Goal: Task Accomplishment & Management: Use online tool/utility

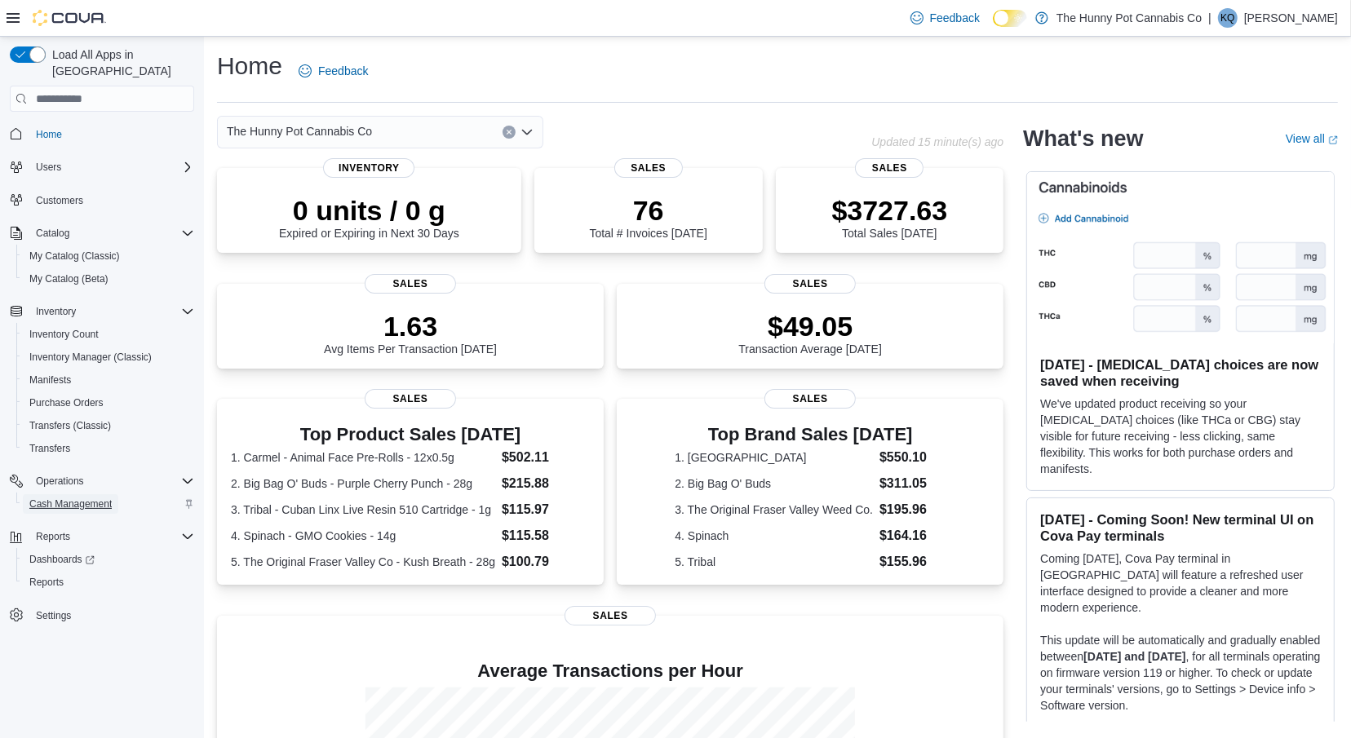
click at [86, 498] on span "Cash Management" at bounding box center [70, 504] width 82 height 13
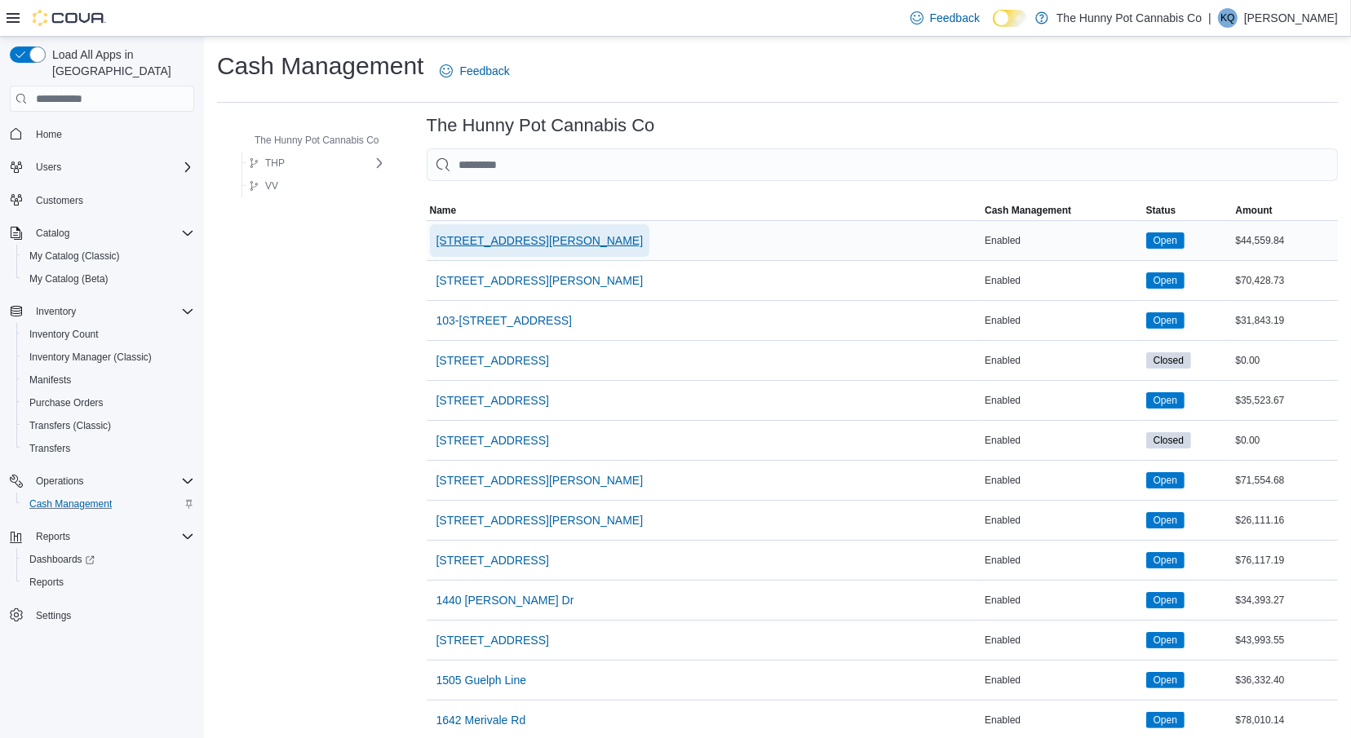
click at [488, 246] on span "[STREET_ADDRESS][PERSON_NAME]" at bounding box center [539, 240] width 207 height 16
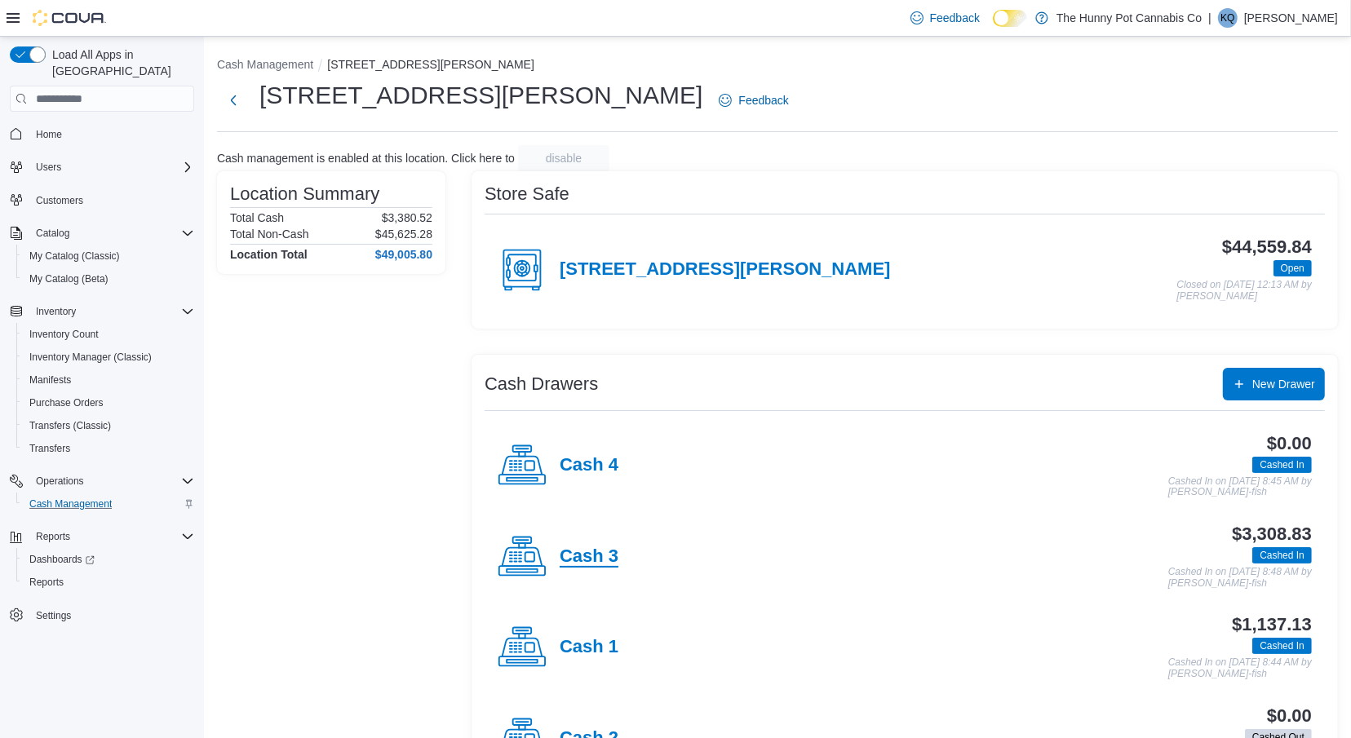
click at [602, 548] on h4 "Cash 3" at bounding box center [589, 556] width 59 height 21
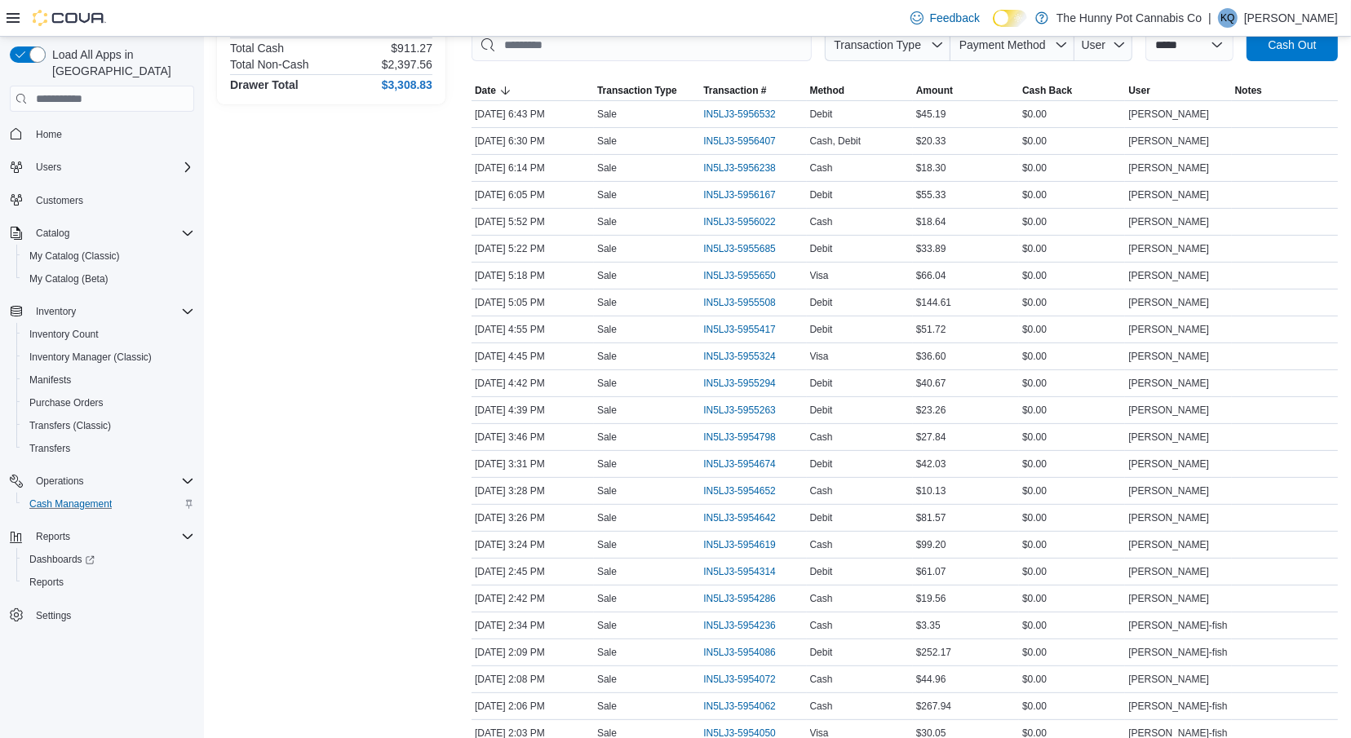
scroll to position [276, 0]
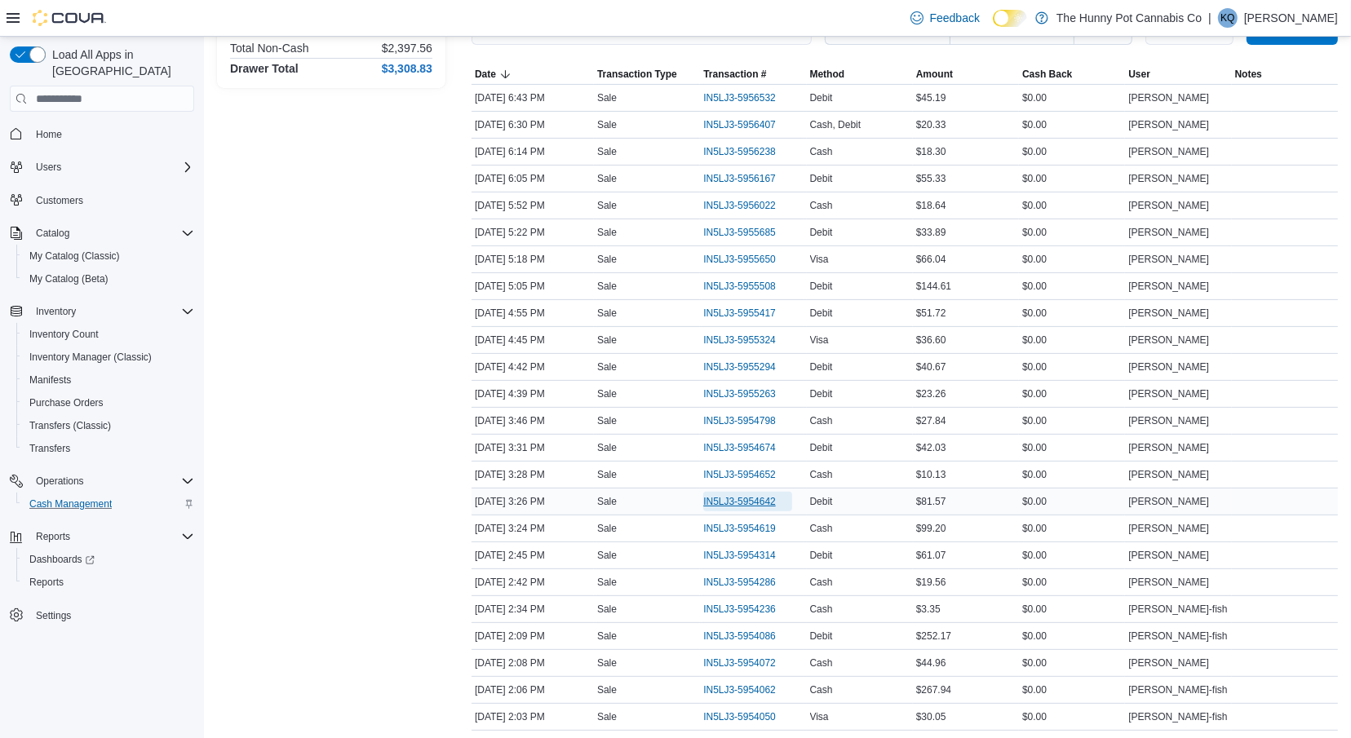
click at [719, 498] on span "IN5LJ3-5954642" at bounding box center [739, 501] width 73 height 13
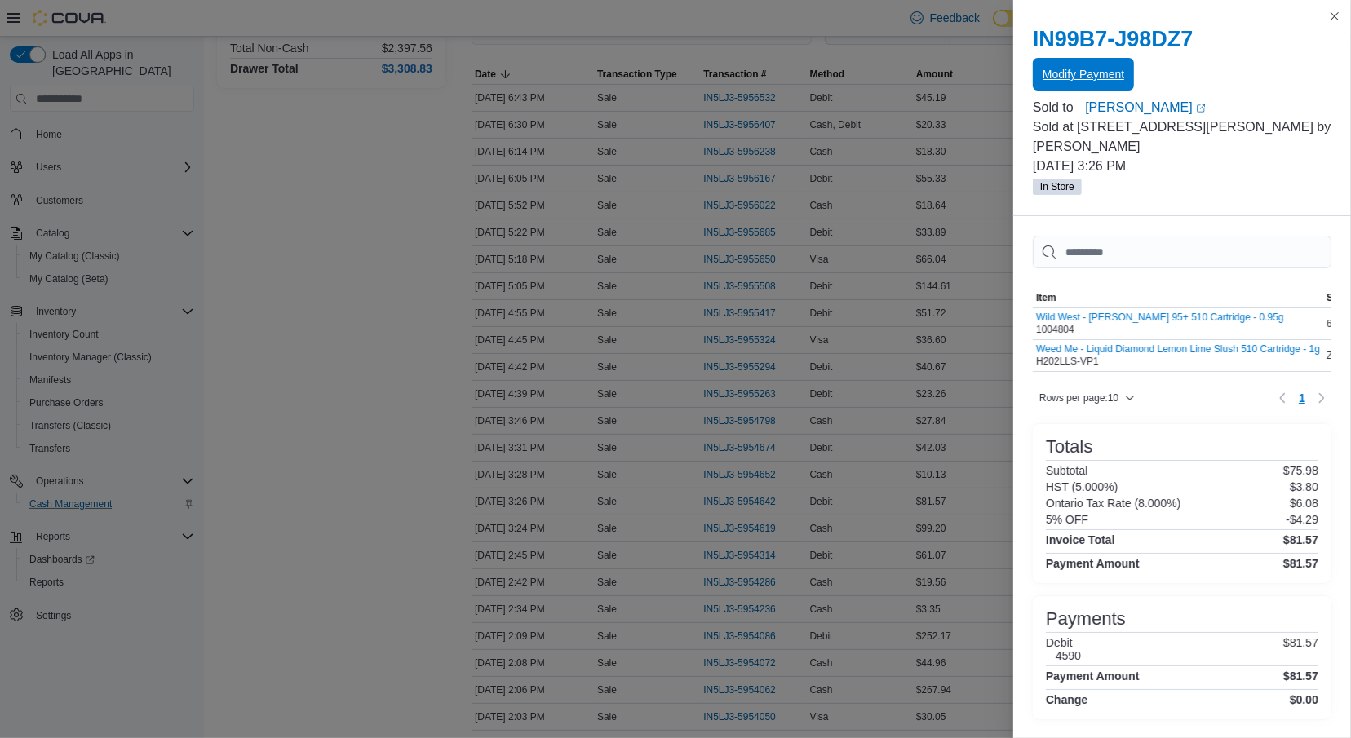
click at [1038, 79] on button "Modify Payment" at bounding box center [1083, 74] width 101 height 33
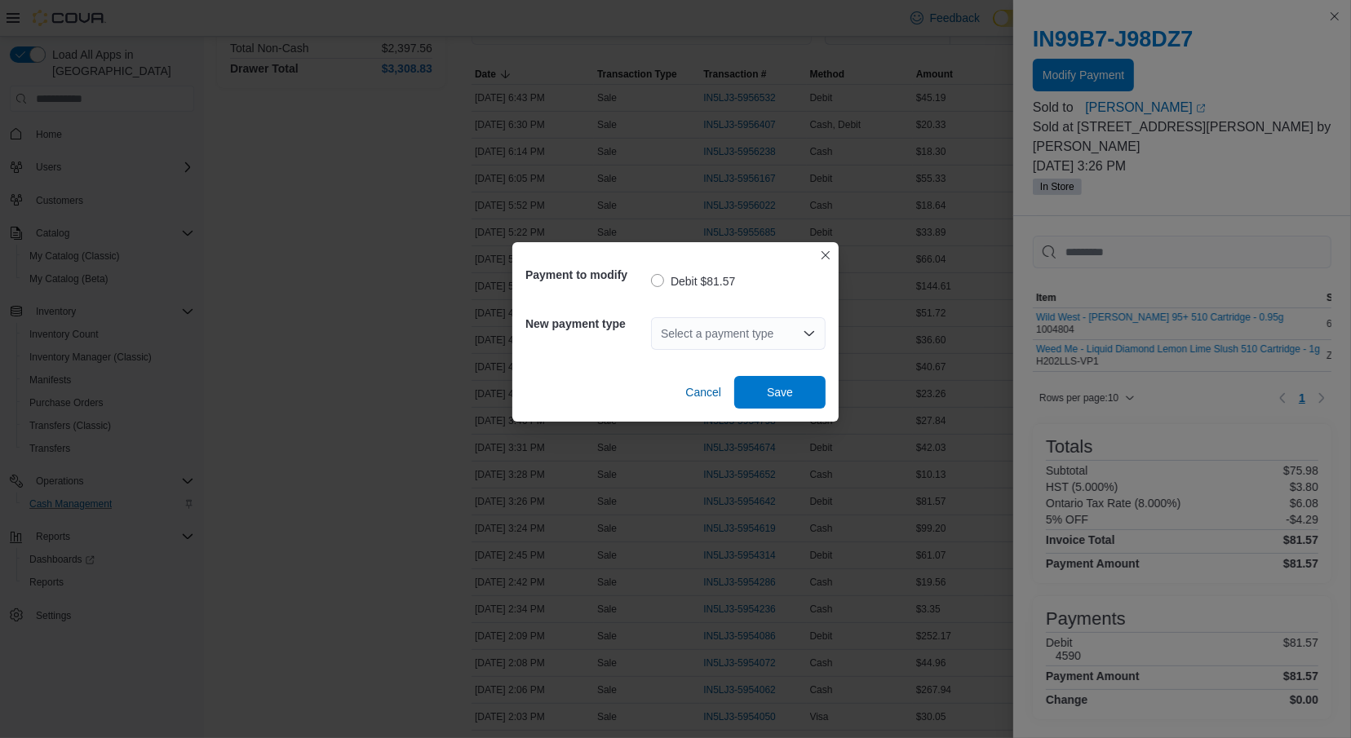
click at [710, 337] on div "Select a payment type" at bounding box center [738, 333] width 175 height 33
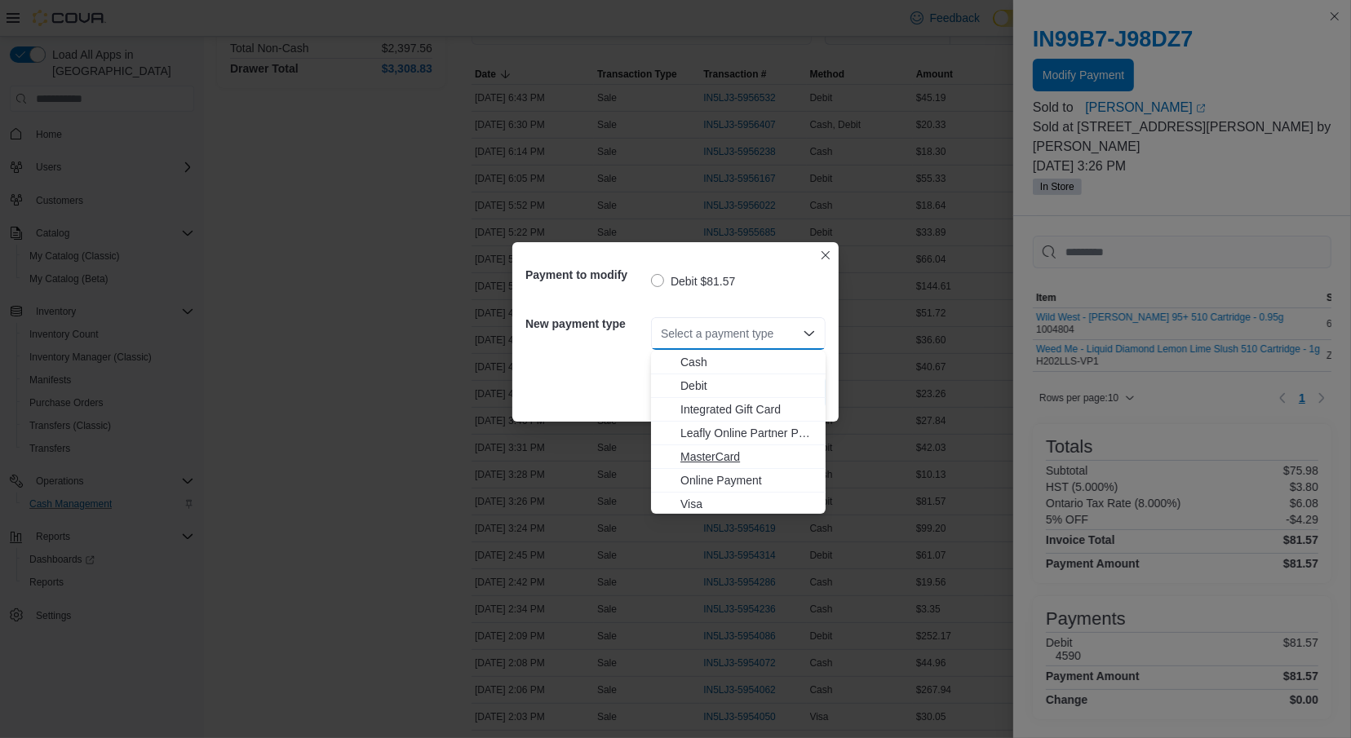
click at [703, 462] on span "MasterCard" at bounding box center [747, 457] width 135 height 16
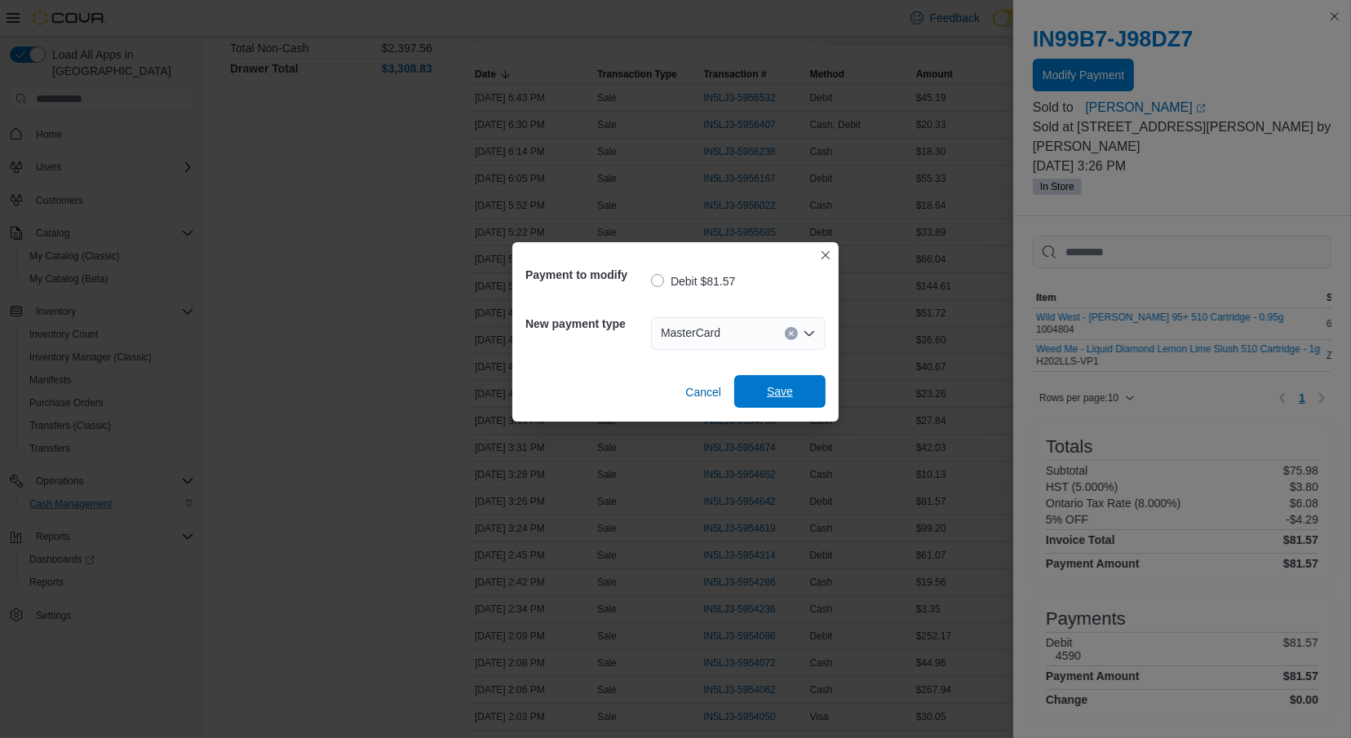
click at [804, 392] on span "Save" at bounding box center [780, 391] width 72 height 33
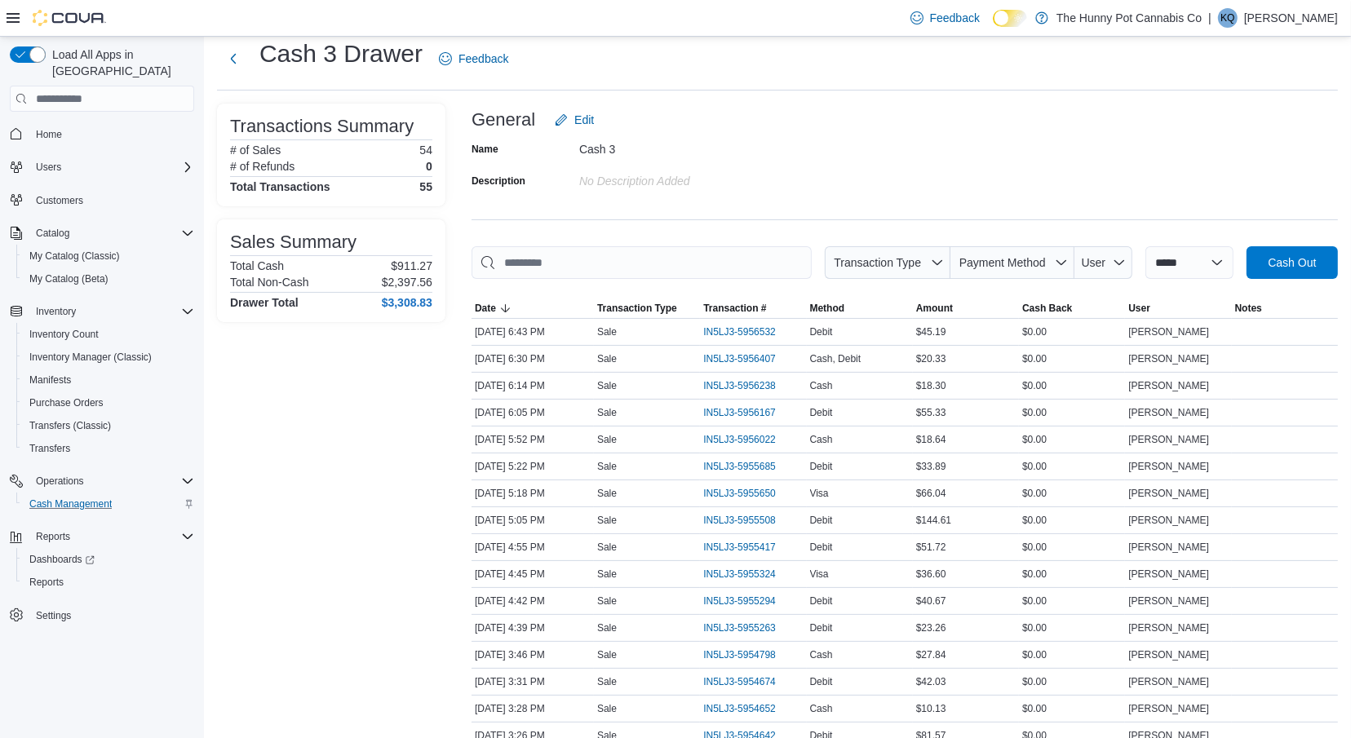
scroll to position [0, 0]
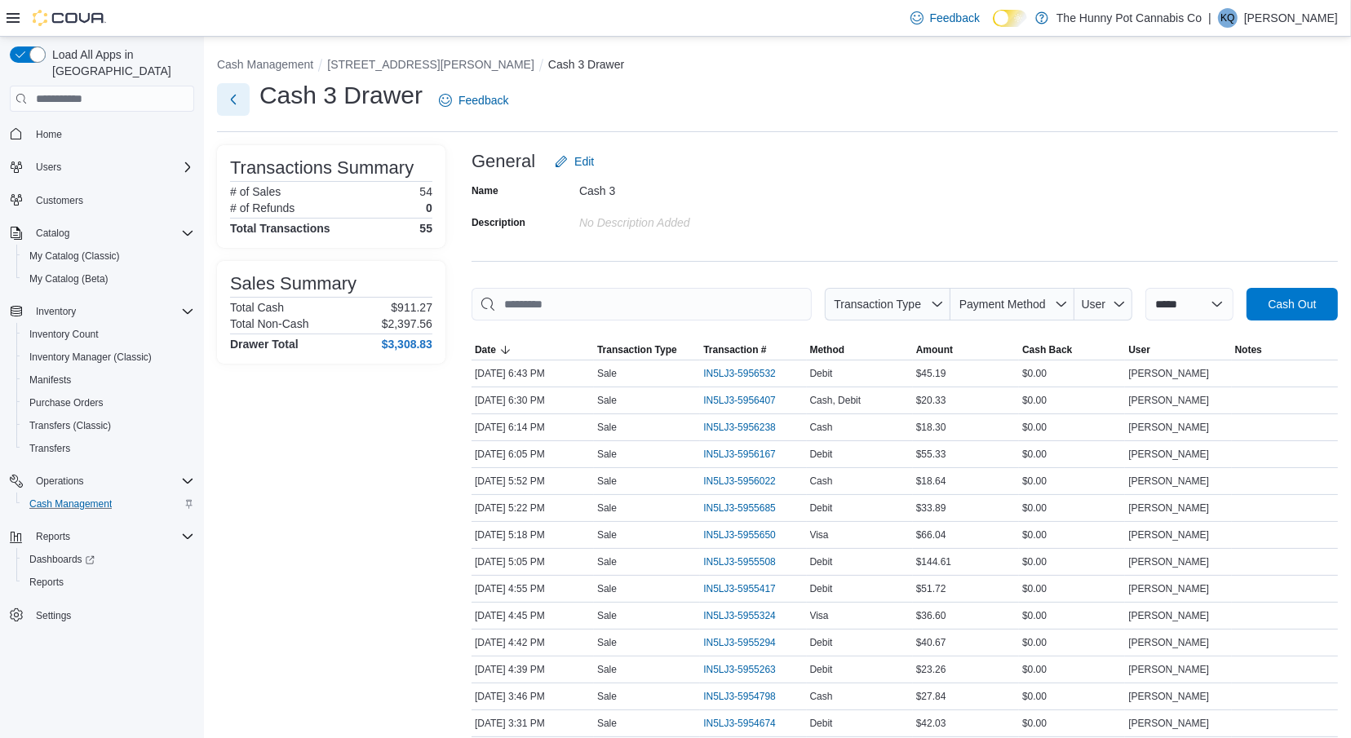
click at [232, 95] on button "Next" at bounding box center [233, 99] width 33 height 33
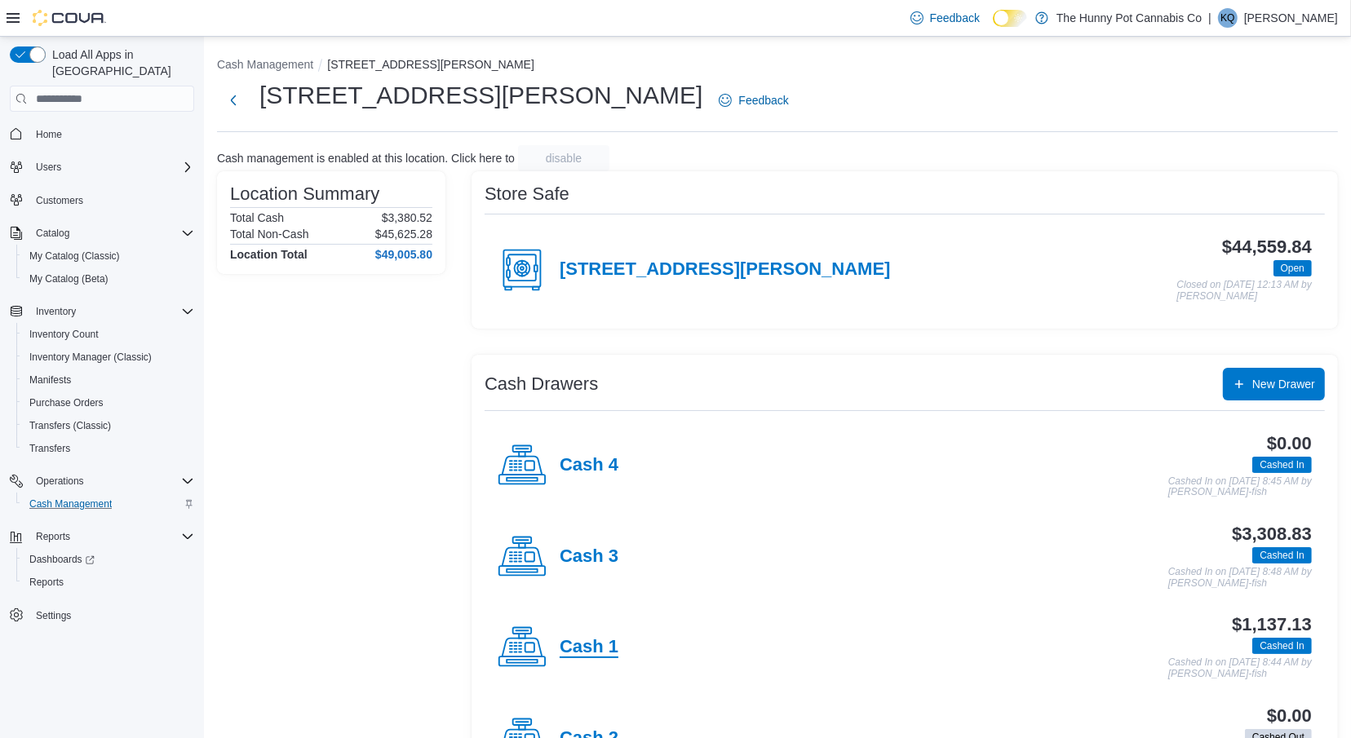
click at [591, 640] on h4 "Cash 1" at bounding box center [589, 647] width 59 height 21
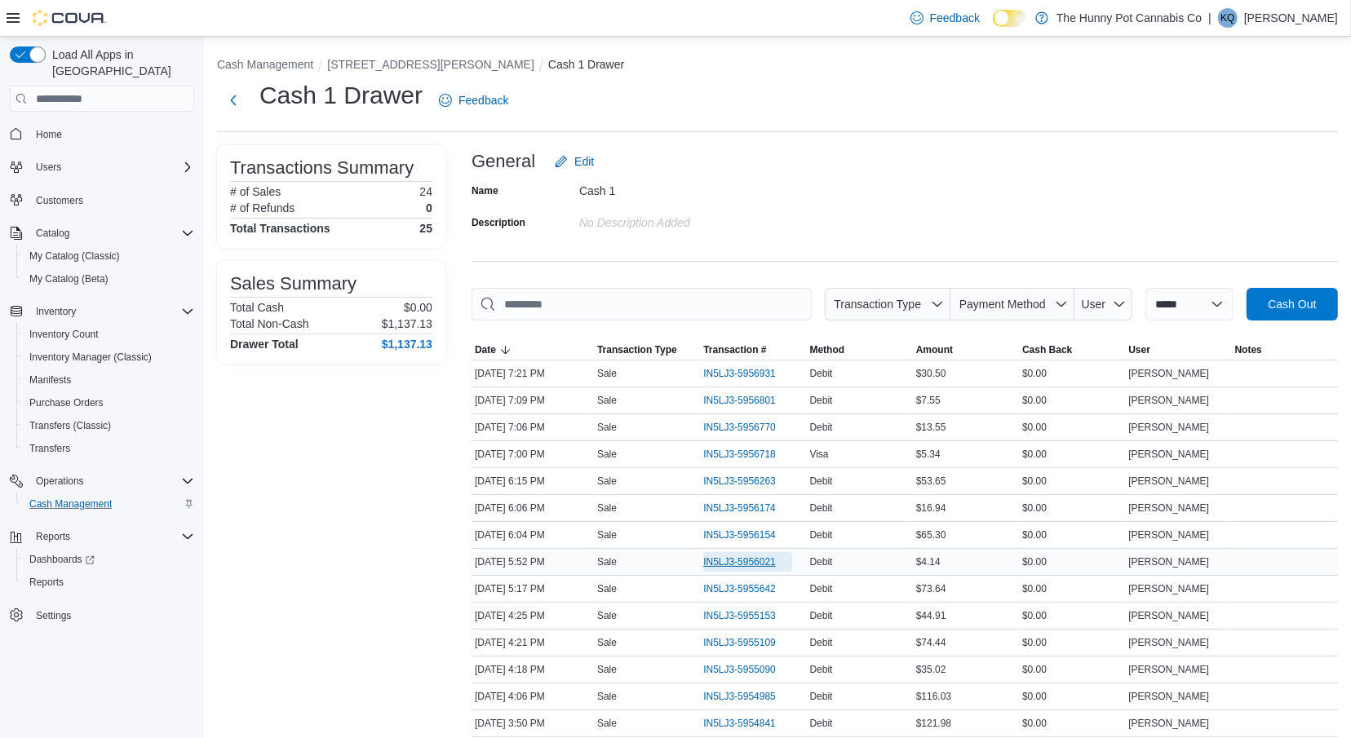
click at [731, 560] on span "IN5LJ3-5956021" at bounding box center [739, 561] width 73 height 13
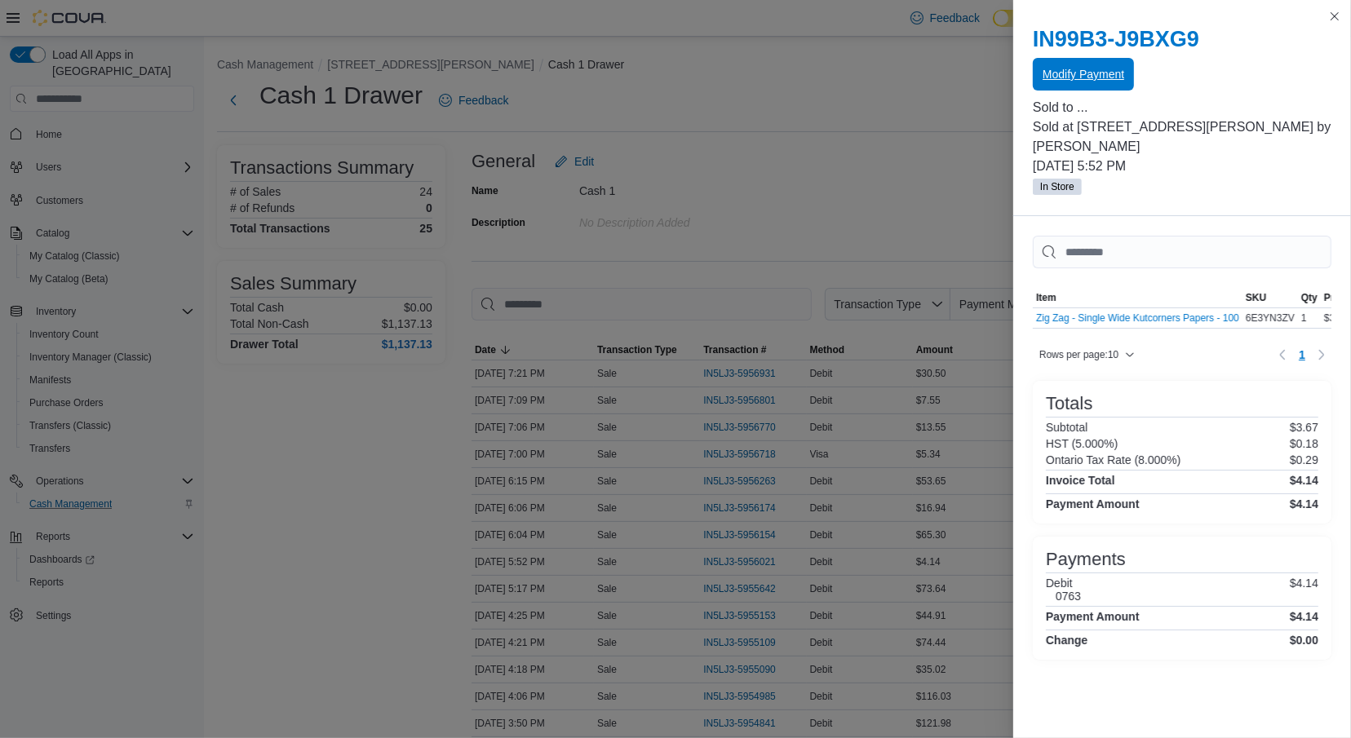
click at [1061, 64] on span "Modify Payment" at bounding box center [1083, 74] width 82 height 33
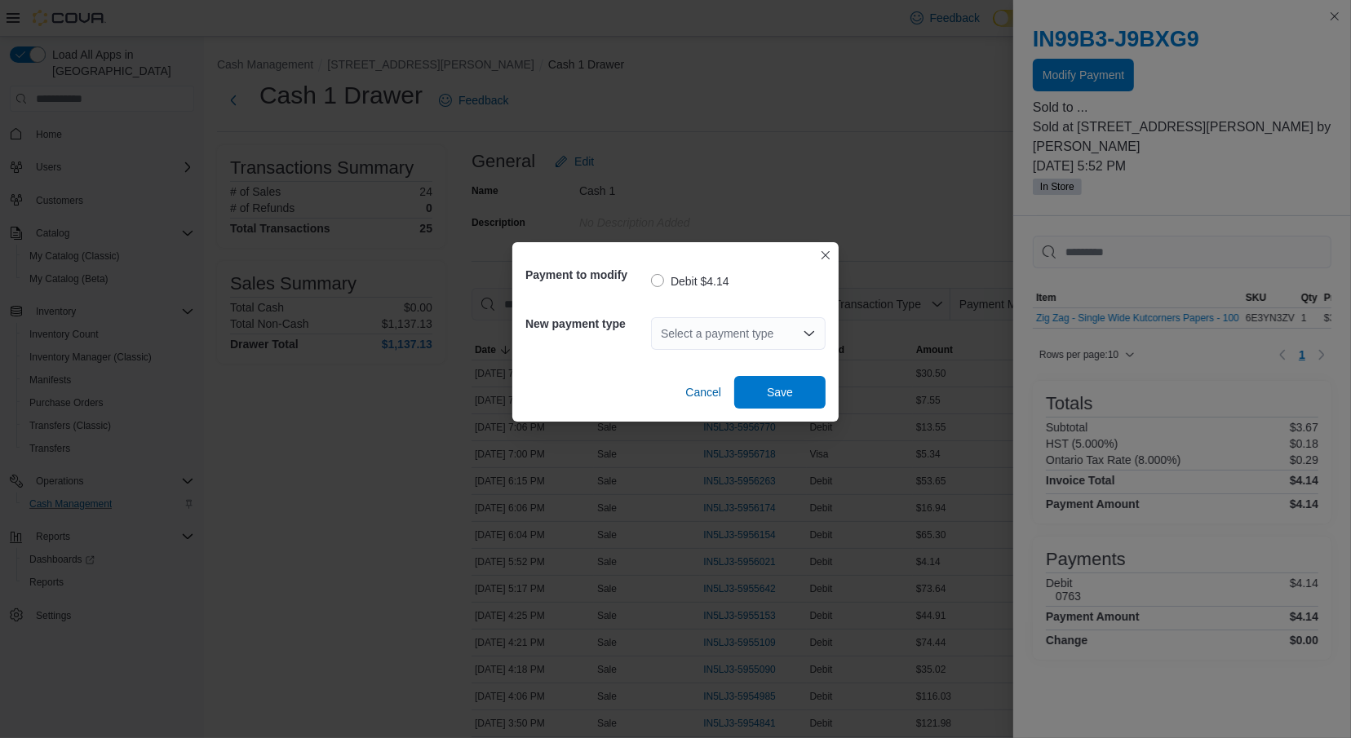
click at [714, 348] on div "Select a payment type" at bounding box center [738, 333] width 175 height 33
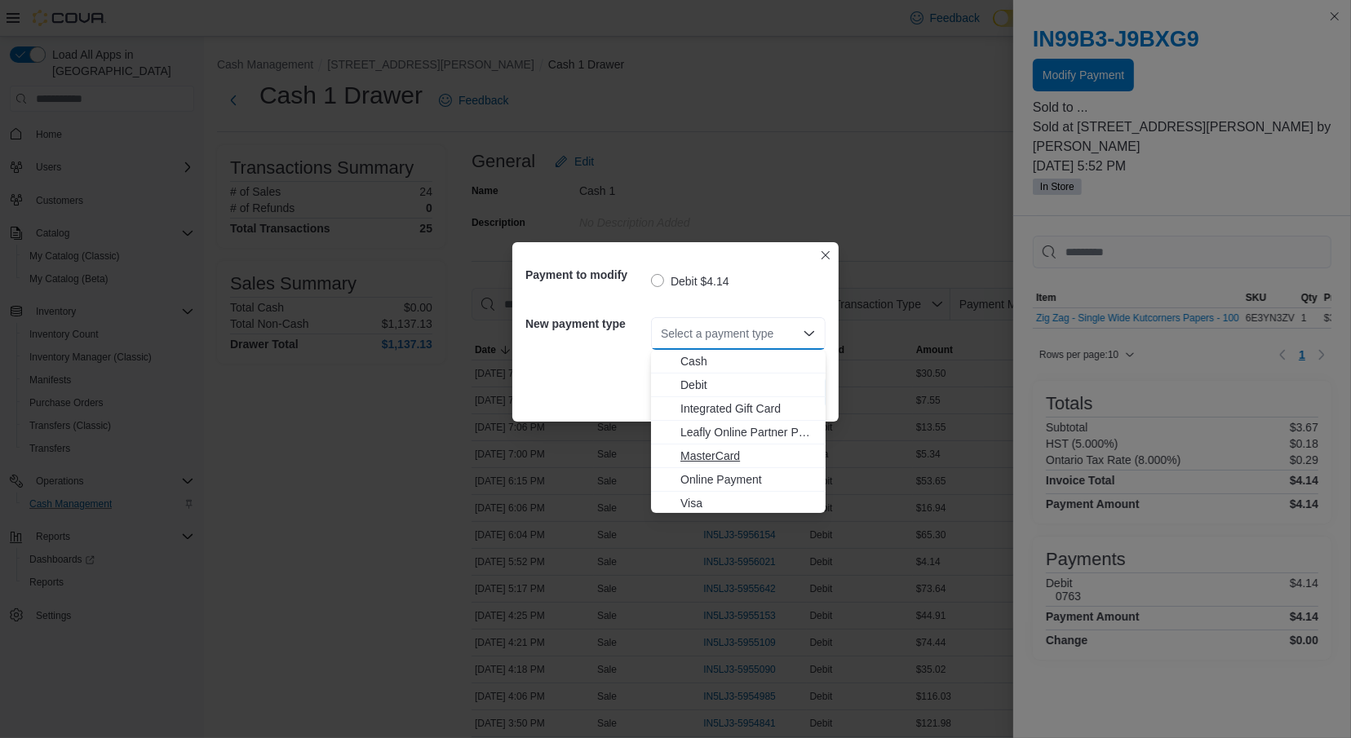
click at [687, 458] on span "MasterCard" at bounding box center [747, 456] width 135 height 16
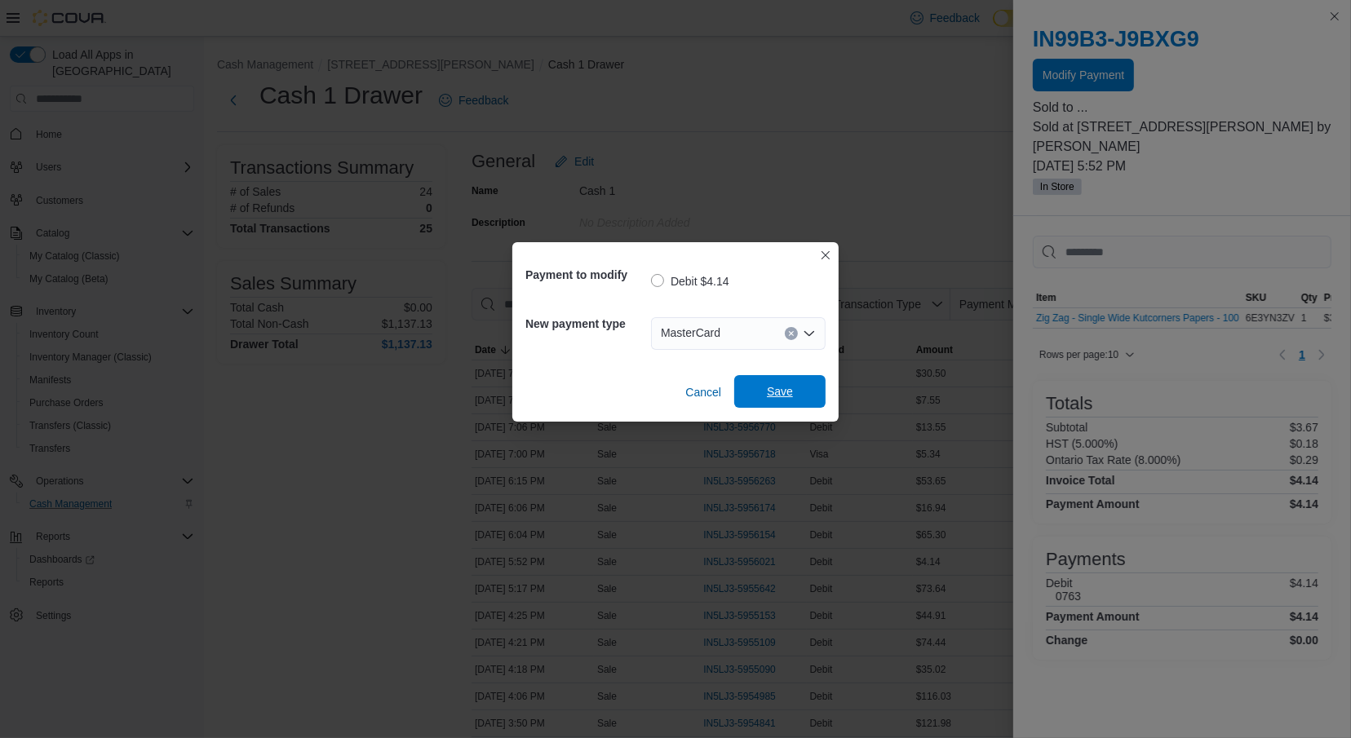
click at [750, 400] on span "Save" at bounding box center [780, 391] width 72 height 33
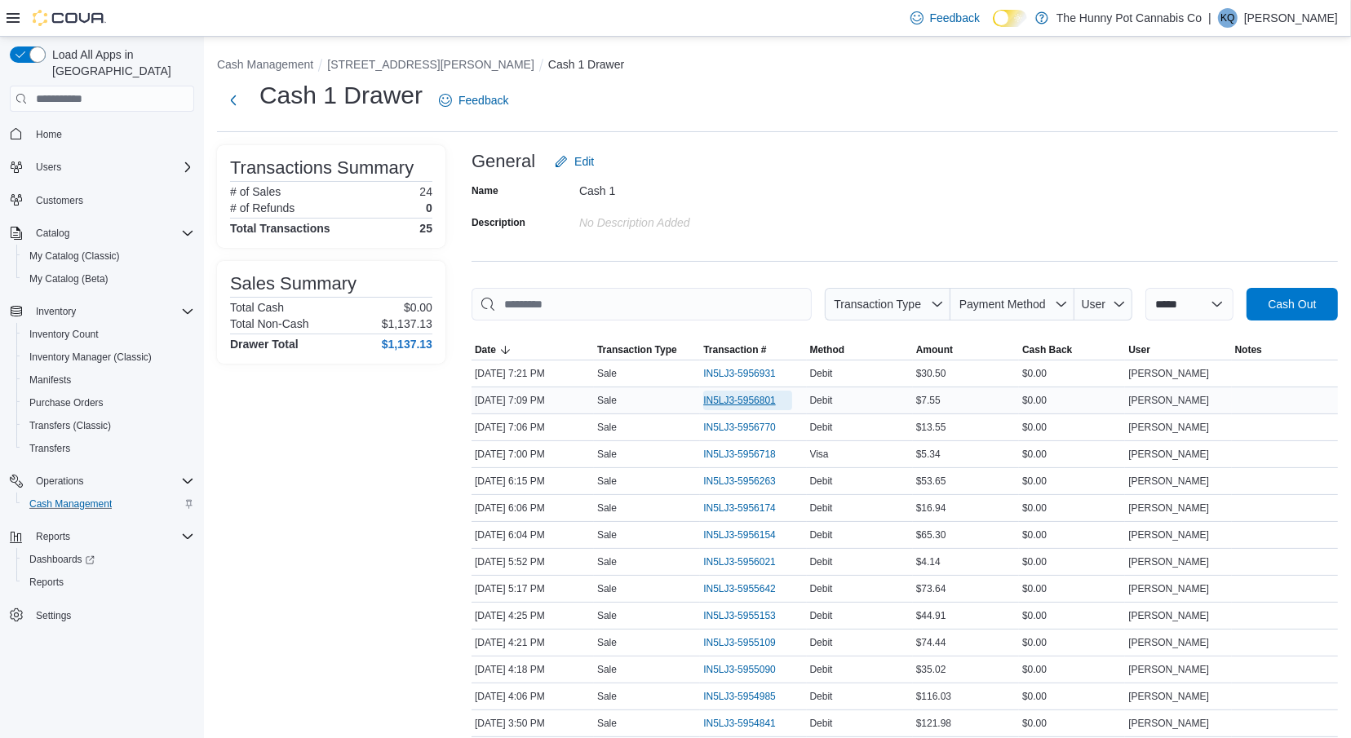
click at [734, 405] on span "IN5LJ3-5956801" at bounding box center [739, 400] width 73 height 13
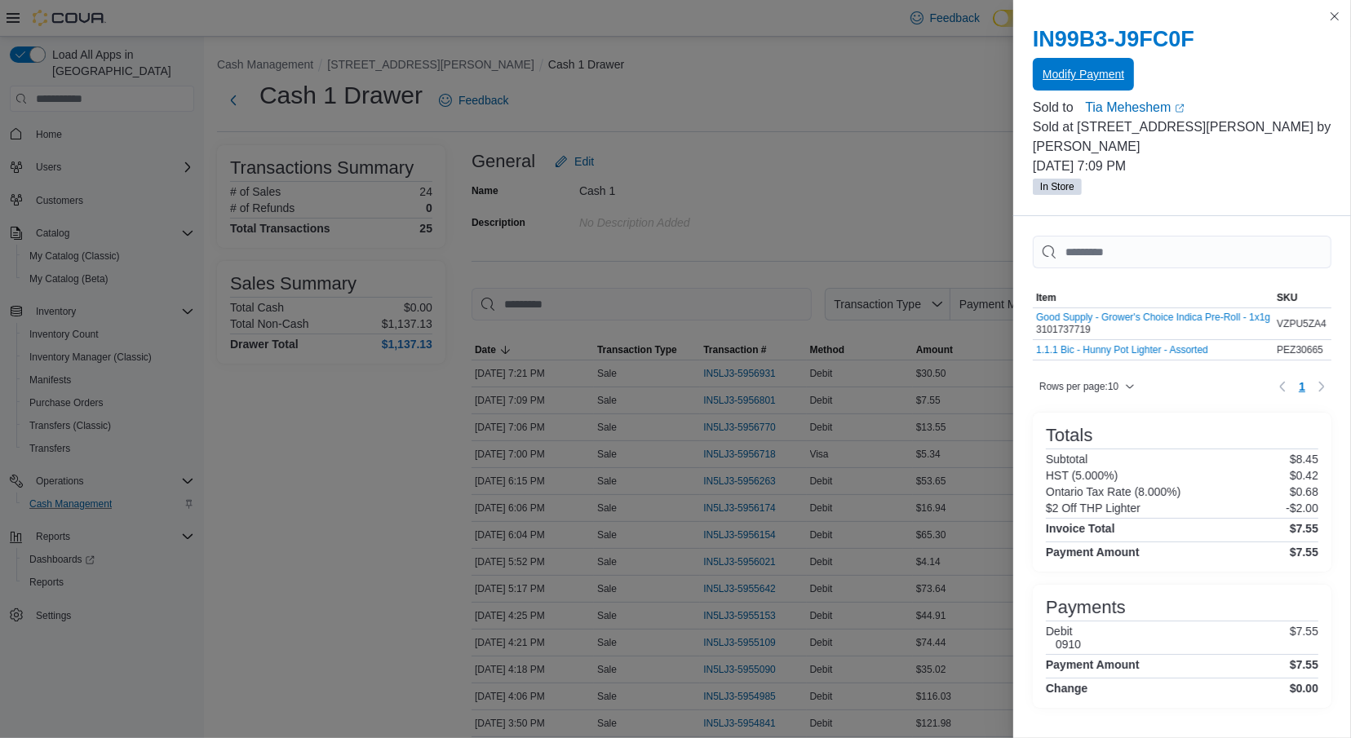
click at [1099, 82] on span "Modify Payment" at bounding box center [1083, 74] width 82 height 16
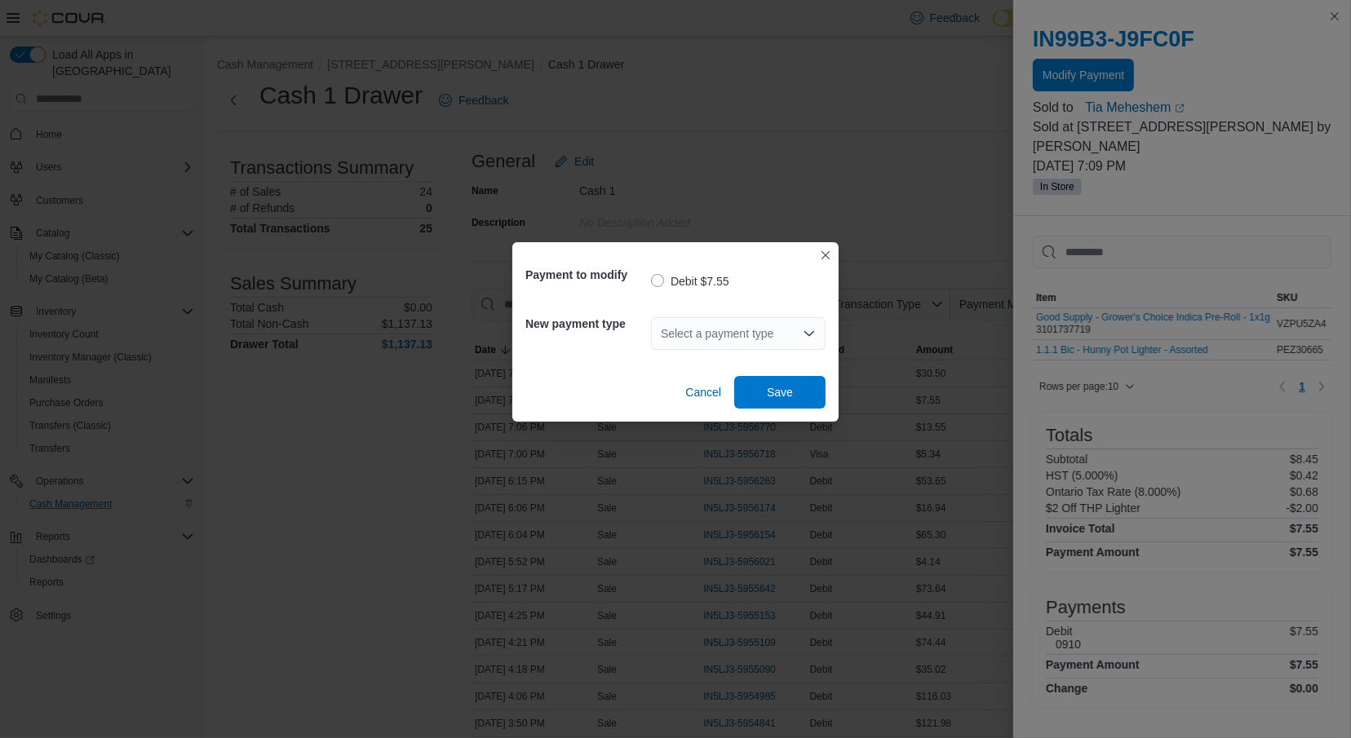
click at [670, 334] on div "Select a payment type" at bounding box center [738, 333] width 175 height 33
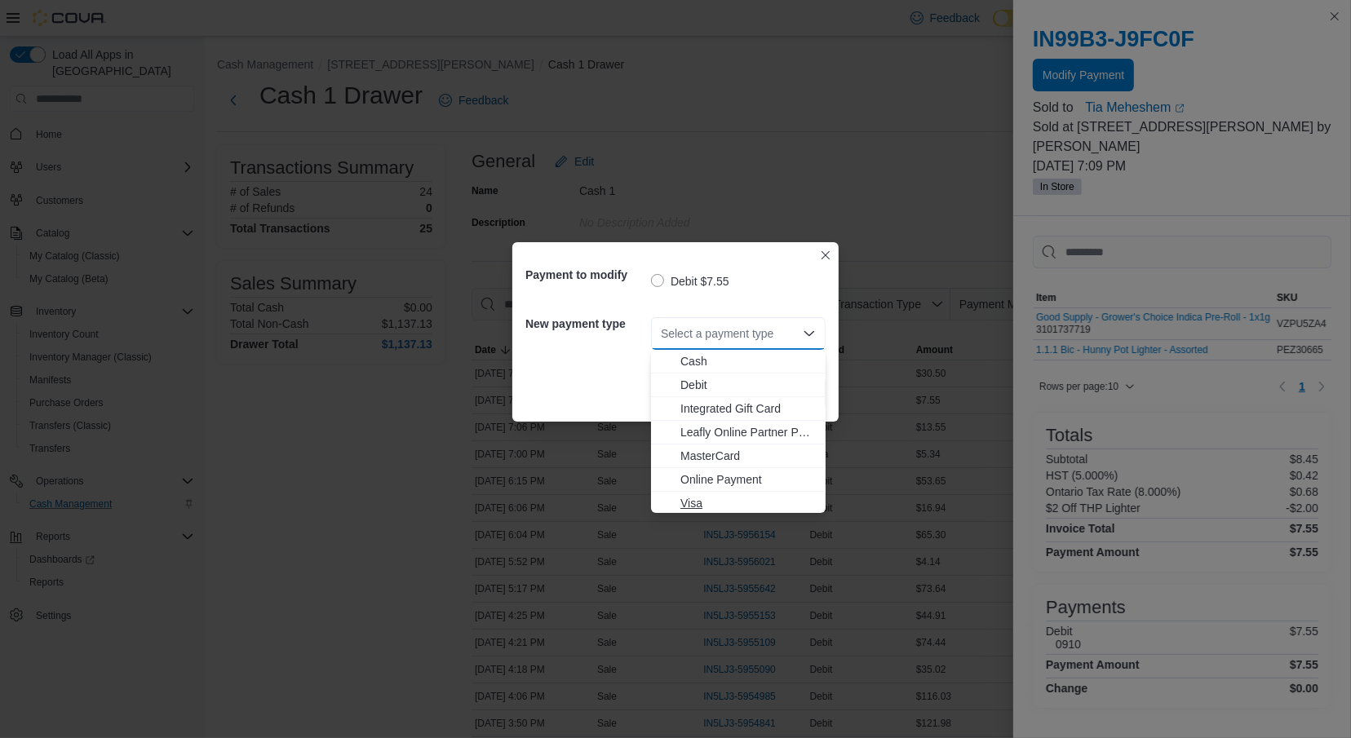
click at [695, 502] on span "Visa" at bounding box center [747, 503] width 135 height 16
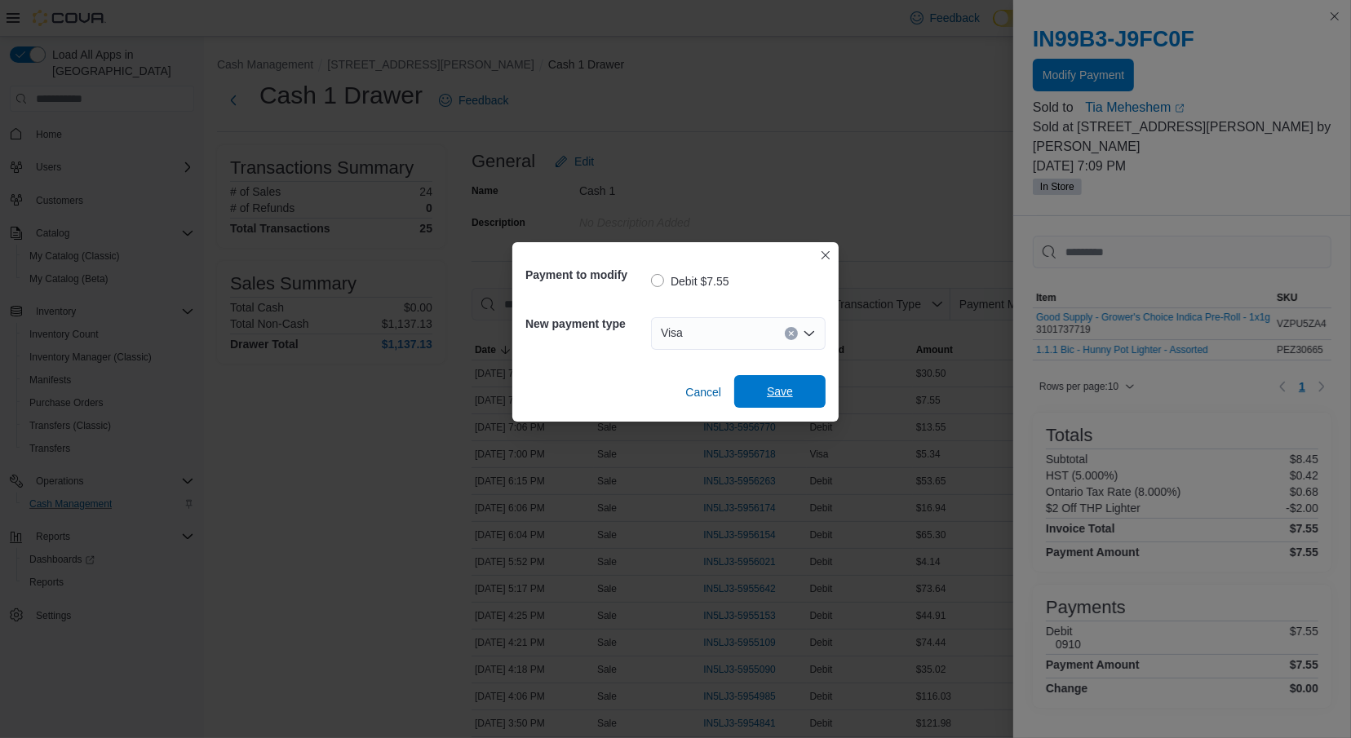
click at [790, 384] on span "Save" at bounding box center [780, 391] width 72 height 33
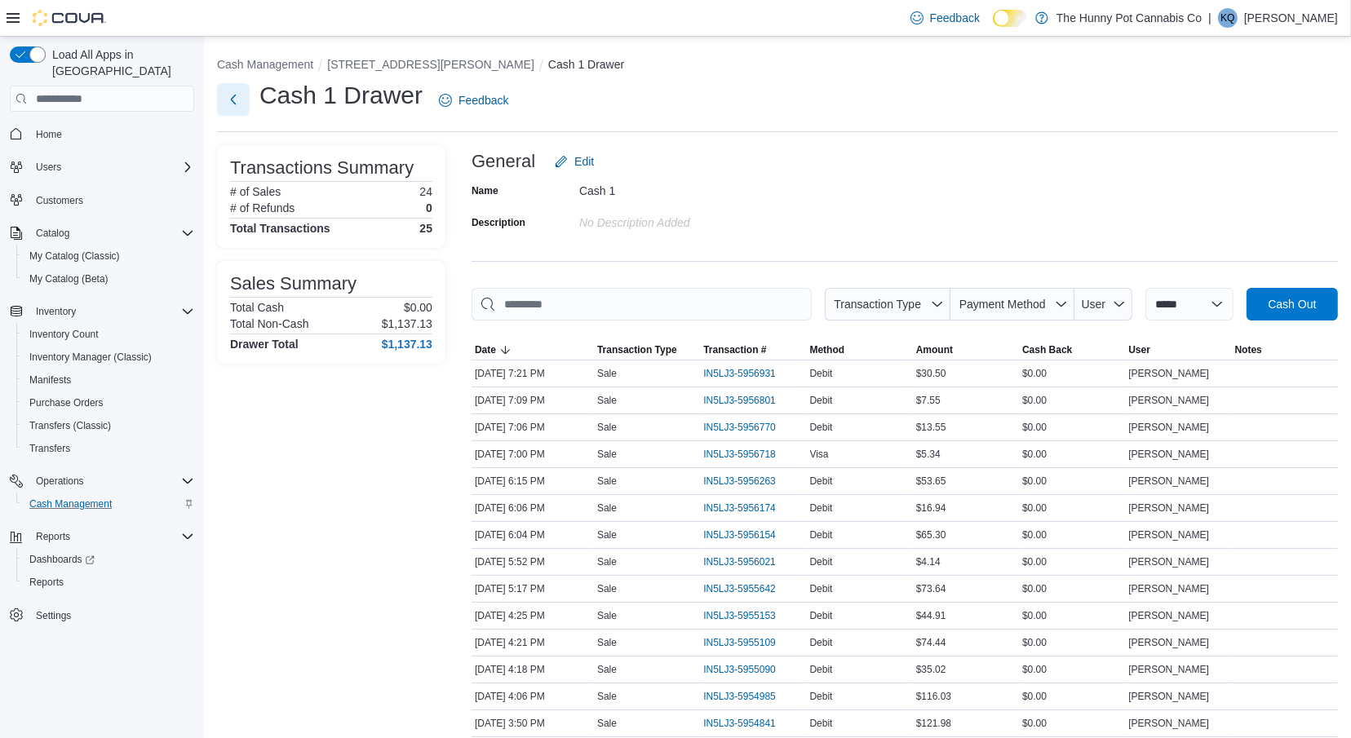
click at [233, 109] on button "Next" at bounding box center [233, 99] width 33 height 33
